Goal: Information Seeking & Learning: Stay updated

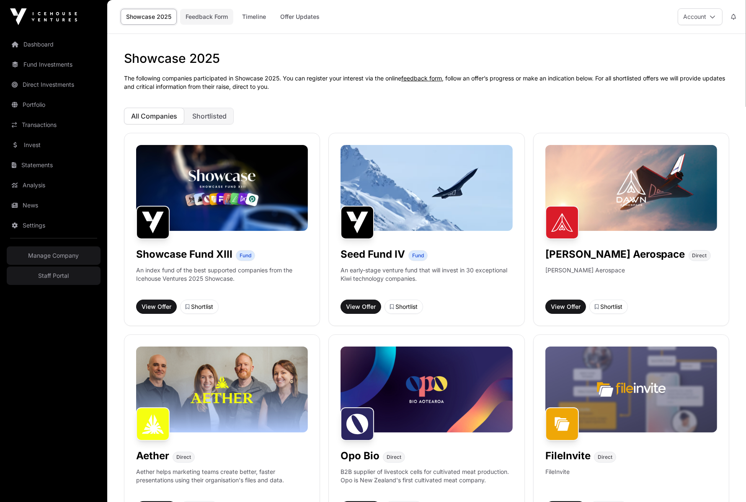
click at [202, 13] on link "Feedback Form" at bounding box center [206, 17] width 53 height 16
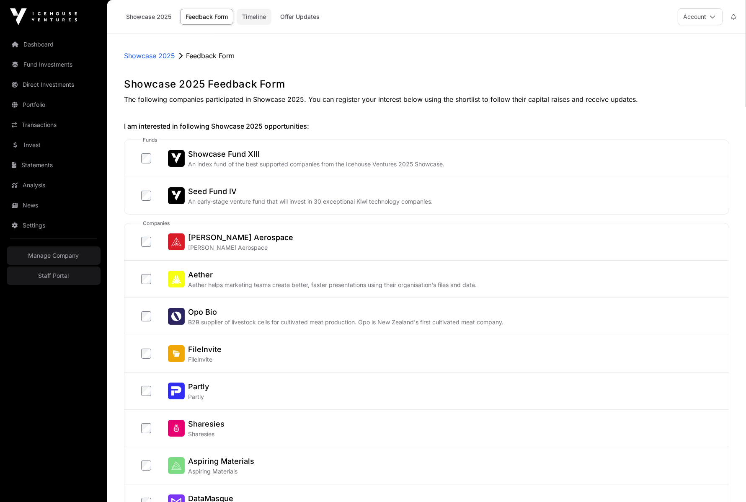
click at [255, 15] on link "Timeline" at bounding box center [254, 17] width 35 height 16
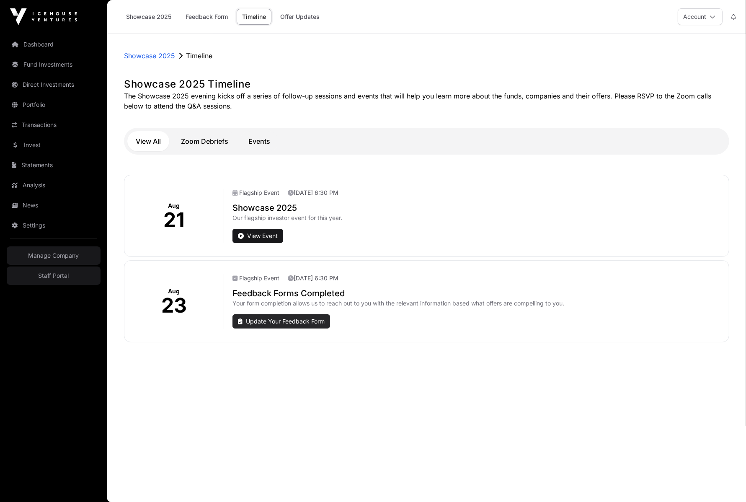
click at [281, 317] on link "Update Your Feedback Form" at bounding box center [281, 321] width 98 height 14
click at [284, 318] on link "Update Your Feedback Form" at bounding box center [281, 321] width 98 height 14
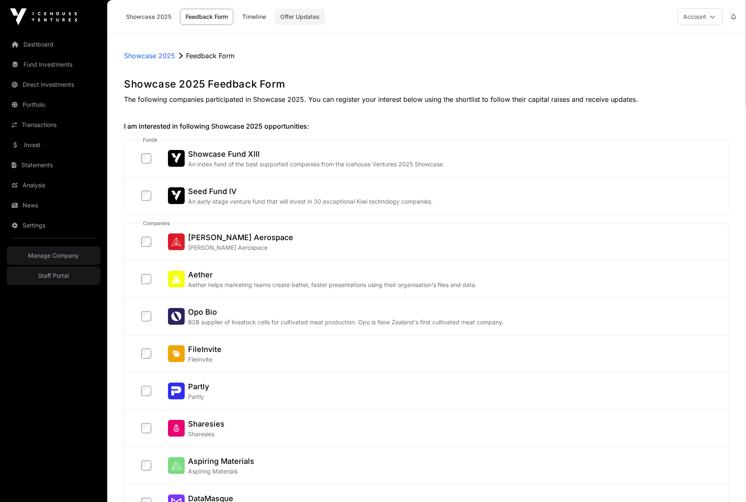
click at [294, 18] on link "Offer Updates" at bounding box center [300, 17] width 50 height 16
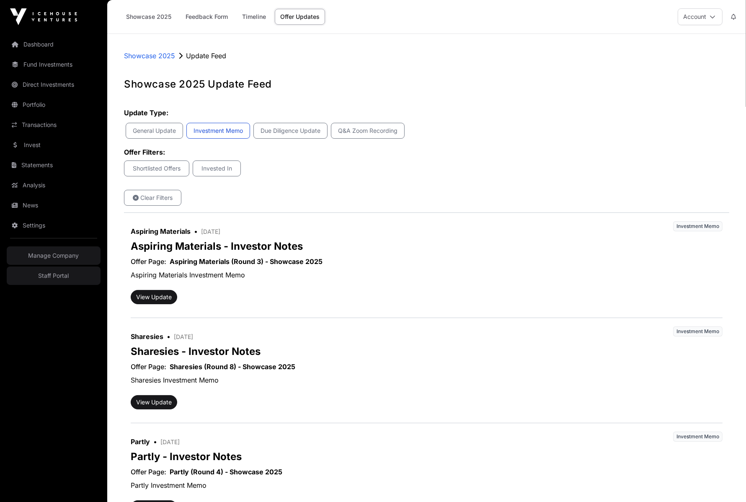
click at [216, 132] on p "Investment Memo" at bounding box center [218, 130] width 53 height 8
click at [242, 127] on p "Investment Memo" at bounding box center [224, 130] width 53 height 8
click at [296, 133] on p "Due Diligence Update" at bounding box center [290, 130] width 63 height 8
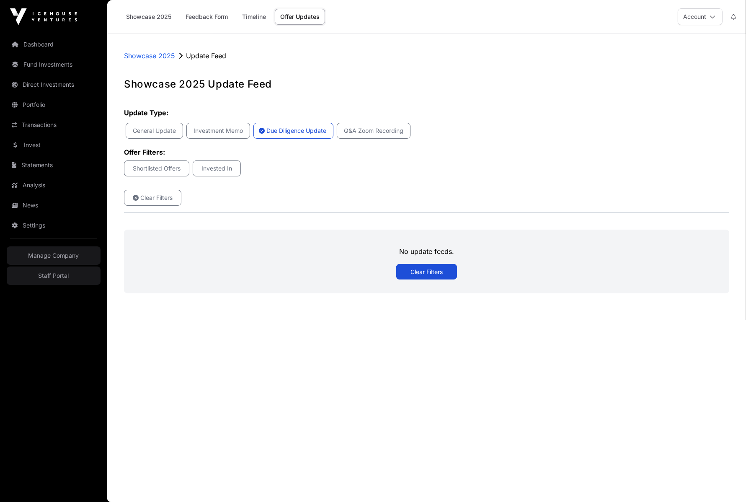
click at [295, 129] on p "Due Diligence Update" at bounding box center [296, 130] width 63 height 8
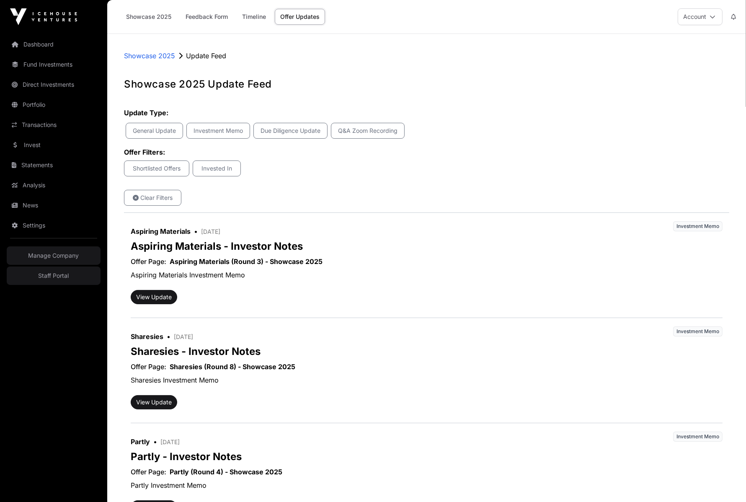
click at [379, 6] on div "Showcase 2025 Feedback Form Timeline Offer Updates Account" at bounding box center [426, 17] width 629 height 34
